Goal: Task Accomplishment & Management: Use online tool/utility

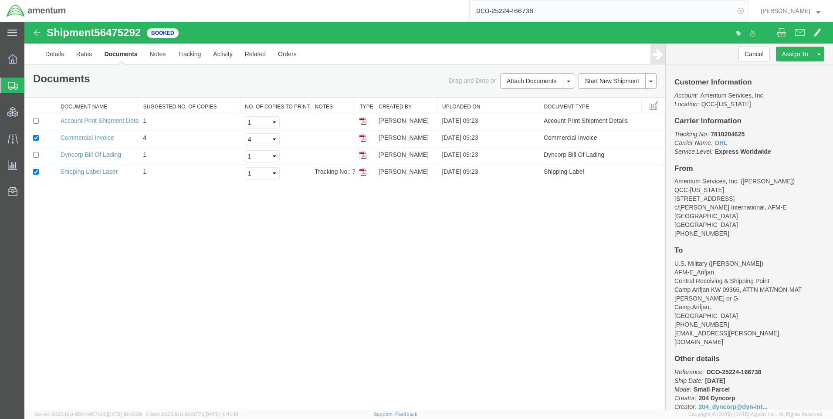
click at [744, 13] on icon at bounding box center [740, 11] width 12 height 12
click at [746, 10] on icon at bounding box center [740, 11] width 12 height 12
paste input "DCO-25224-166739"
type input "DCO-25224-166739"
click at [746, 11] on icon at bounding box center [740, 11] width 12 height 12
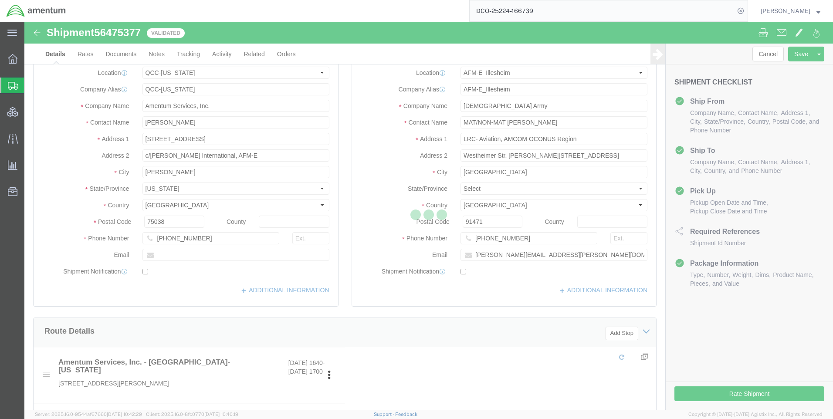
select select "42668"
select select "42637"
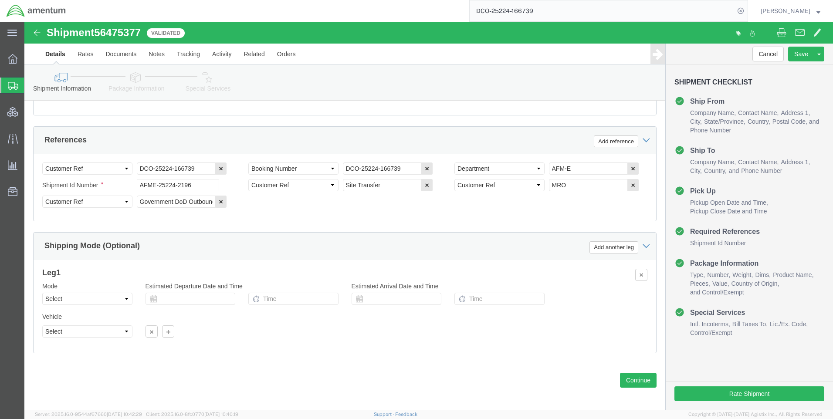
scroll to position [549, 0]
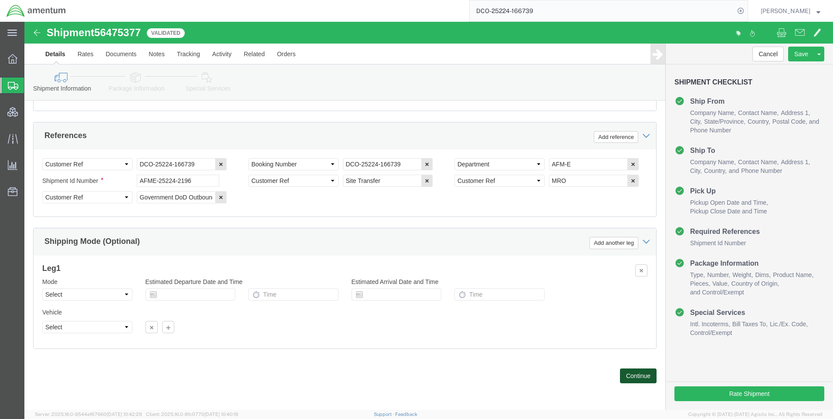
click button "Continue"
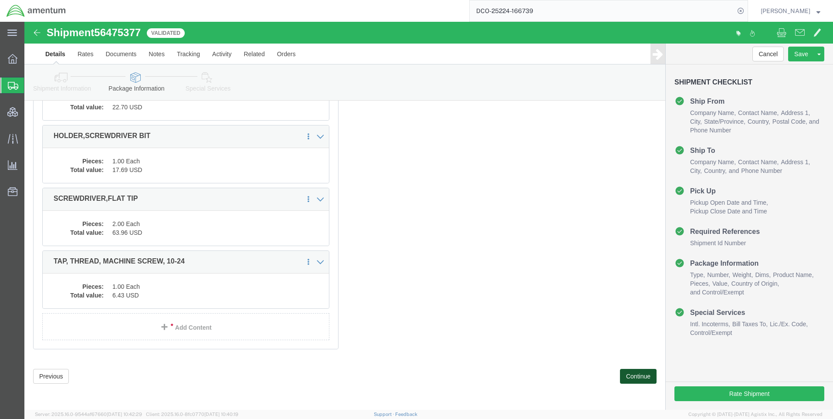
scroll to position [425, 0]
click button "Continue"
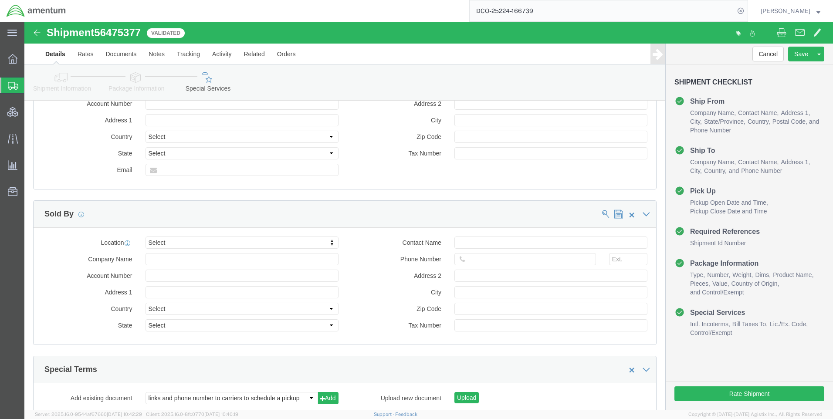
scroll to position [1006, 0]
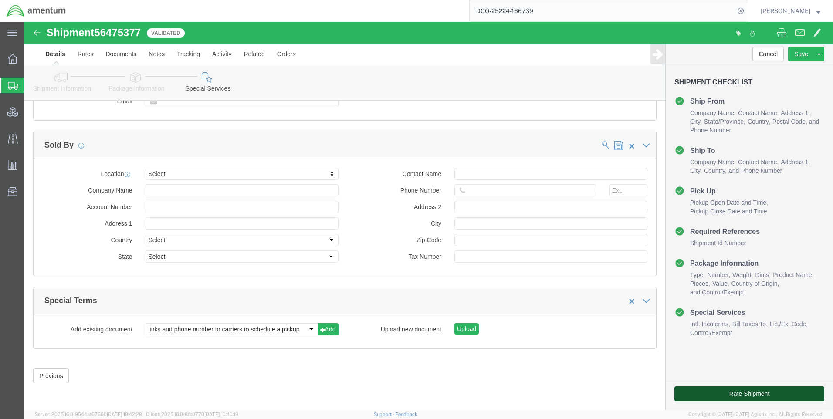
click button "Rate Shipment"
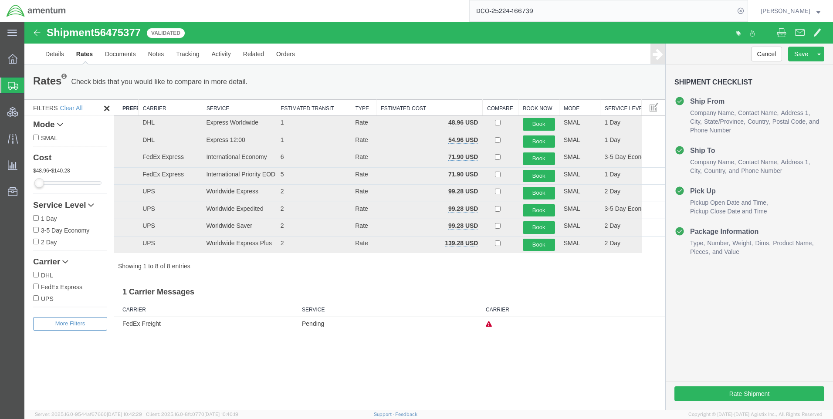
scroll to position [0, 0]
click at [538, 121] on button "Book" at bounding box center [539, 124] width 32 height 13
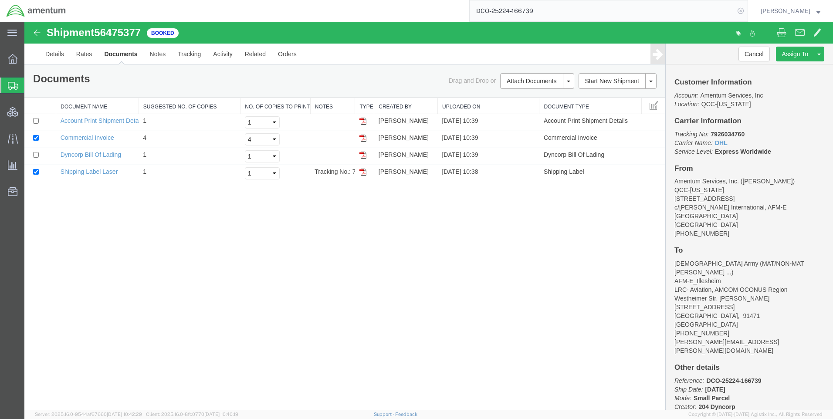
click at [745, 9] on icon at bounding box center [740, 11] width 12 height 12
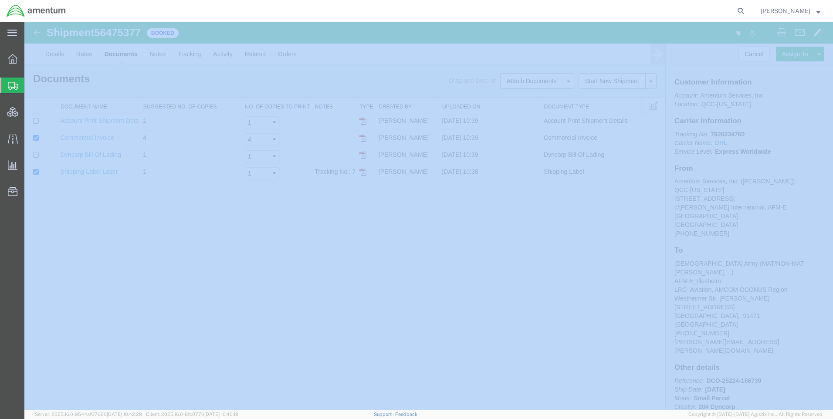
click at [745, 9] on icon at bounding box center [740, 11] width 12 height 12
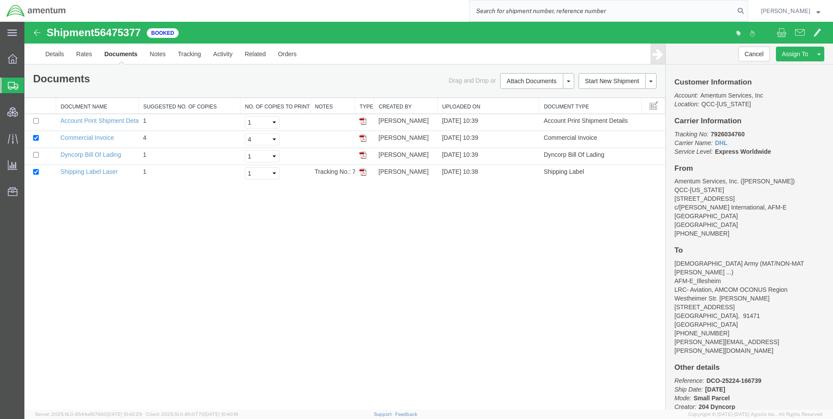
paste input "DCO-25225-166778"
type input "DCO-25225-166778"
click at [746, 11] on icon at bounding box center [740, 11] width 12 height 12
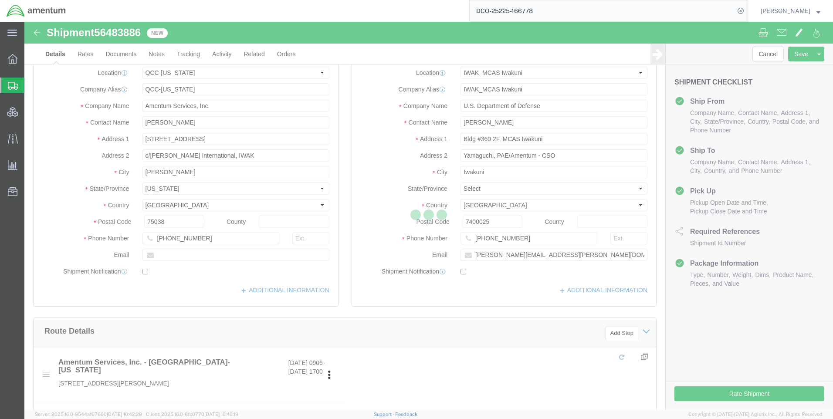
select select "42668"
select select "65691"
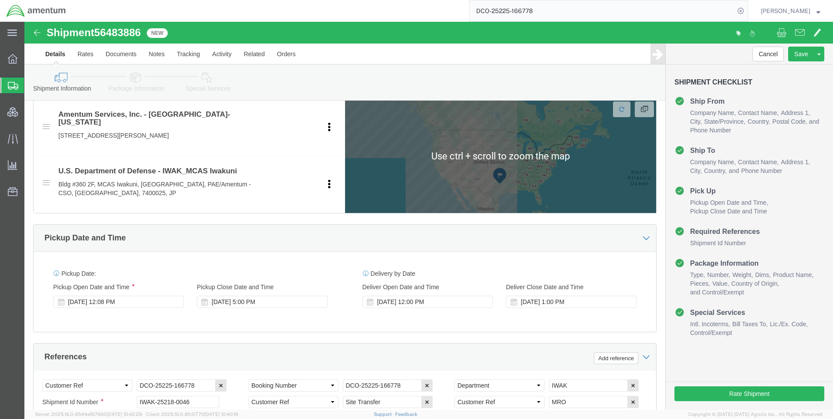
scroll to position [392, 0]
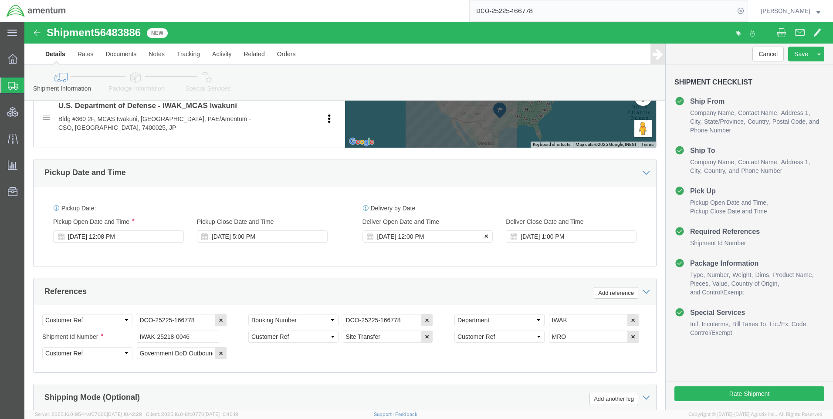
click icon
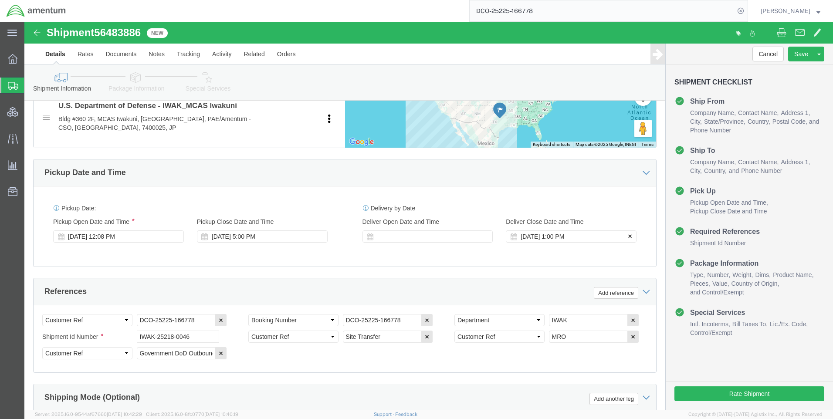
click icon
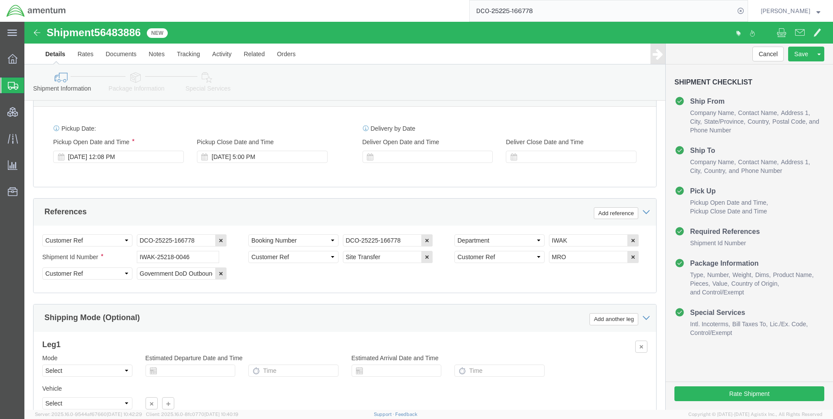
scroll to position [549, 0]
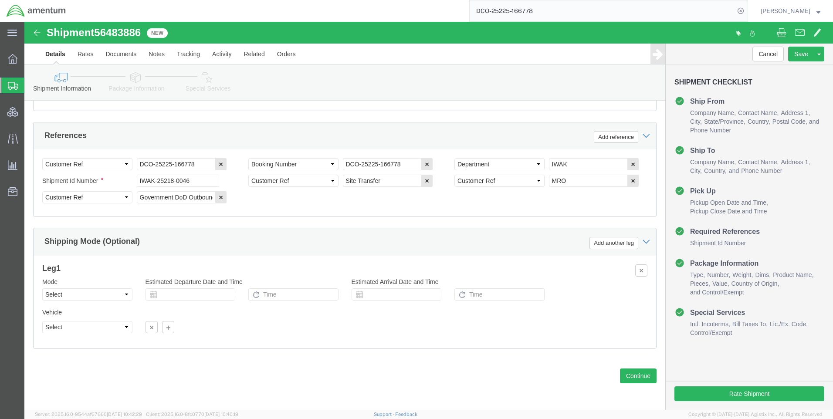
click link "Special Services"
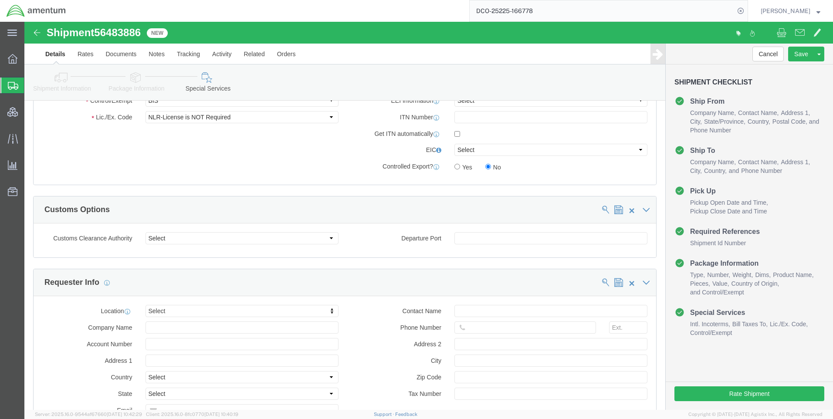
scroll to position [614, 0]
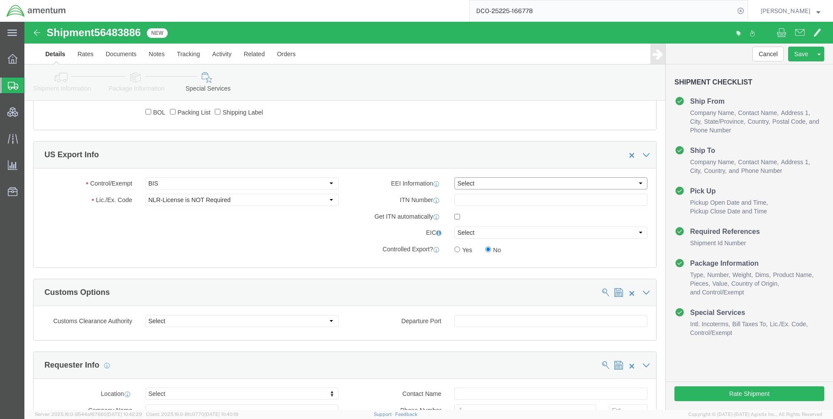
drag, startPoint x: 456, startPoint y: 161, endPoint x: 455, endPoint y: 168, distance: 7.0
click select "Select AES-Direct EEI Carrier File EEI EEI Exempt"
select select "CFIL"
click select "Select AES-Direct EEI Carrier File EEI EEI Exempt"
click button "Rate Shipment"
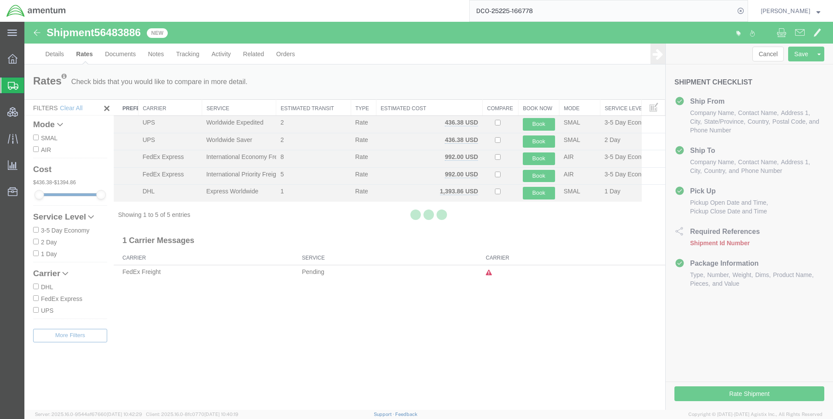
scroll to position [0, 0]
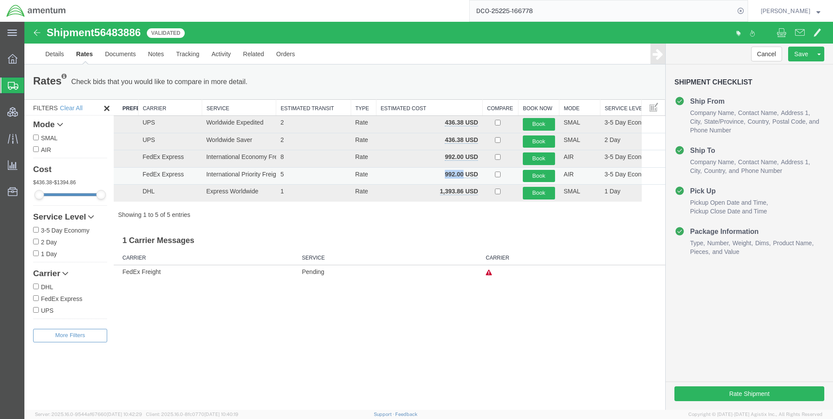
drag, startPoint x: 463, startPoint y: 174, endPoint x: 442, endPoint y: 172, distance: 20.9
click at [442, 172] on td "992.00 USD" at bounding box center [429, 175] width 106 height 17
copy b "992.00"
click at [56, 55] on link "Details" at bounding box center [54, 54] width 31 height 21
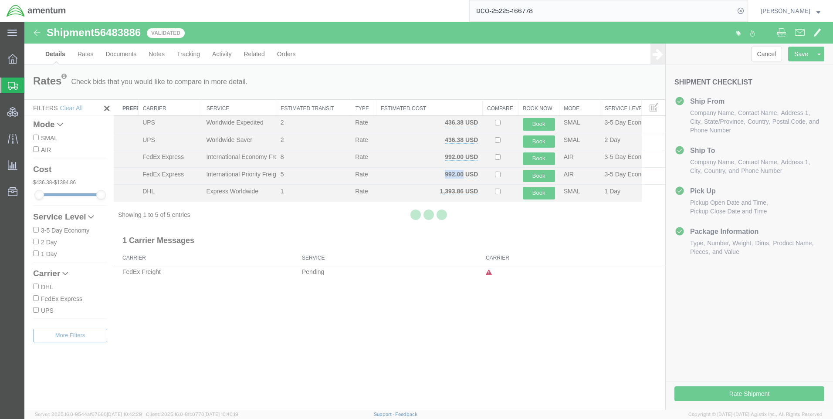
select select "42668"
select select "65691"
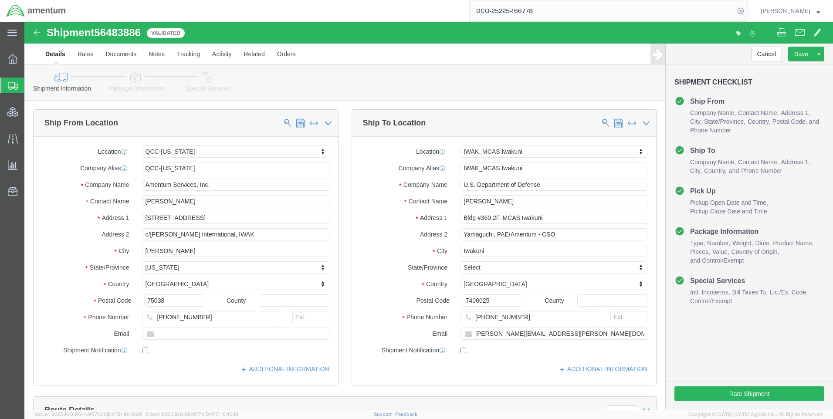
click icon
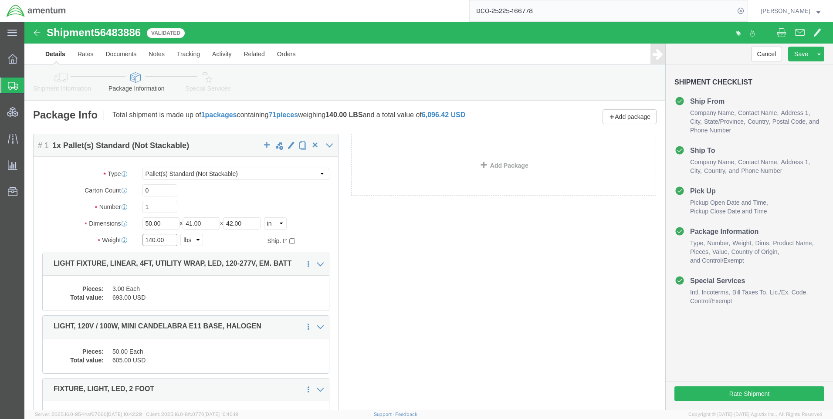
drag, startPoint x: 145, startPoint y: 219, endPoint x: 114, endPoint y: 211, distance: 32.3
click div "140.00 Select kgs lbs"
type input "152"
click button "Rate Shipment"
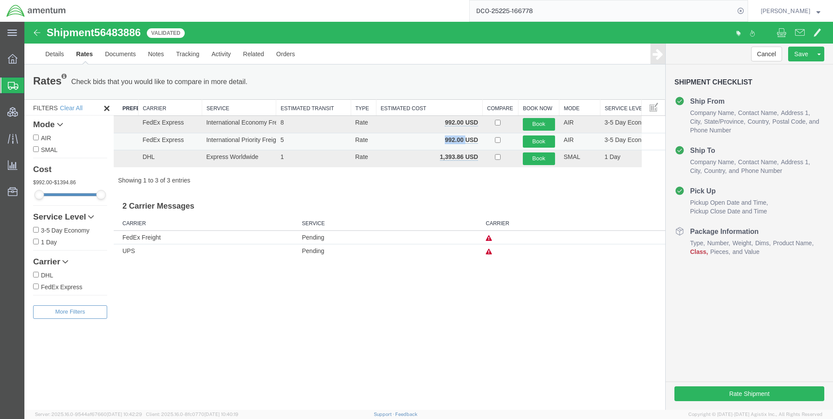
drag, startPoint x: 464, startPoint y: 138, endPoint x: 442, endPoint y: 138, distance: 22.7
click at [442, 138] on td "992.00 USD" at bounding box center [429, 141] width 106 height 17
copy b "992.00"
